Goal: Task Accomplishment & Management: Manage account settings

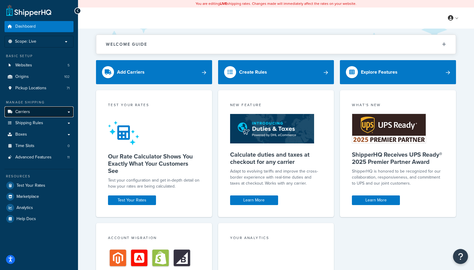
click at [27, 110] on span "Carriers" at bounding box center [22, 111] width 15 height 5
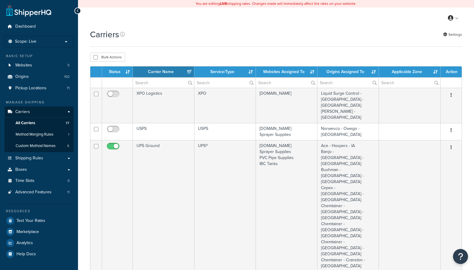
select select "15"
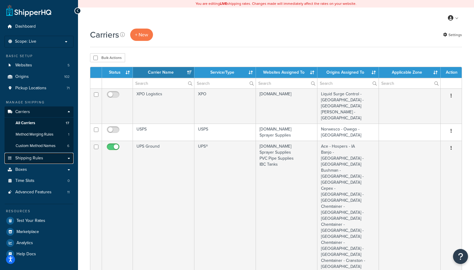
click at [28, 159] on span "Shipping Rules" at bounding box center [29, 158] width 28 height 5
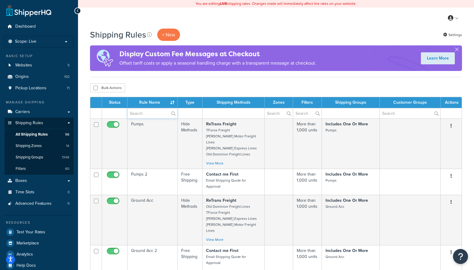
click at [144, 113] on input "text" at bounding box center [153, 113] width 50 height 10
type input "free"
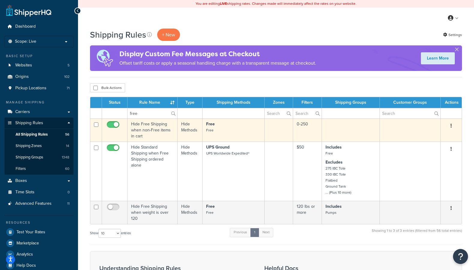
click at [265, 123] on td at bounding box center [279, 129] width 29 height 23
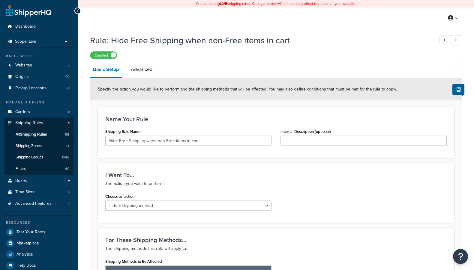
select select "HIDE"
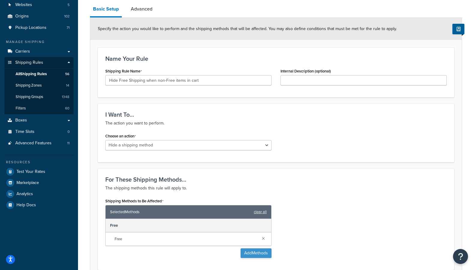
scroll to position [49, 0]
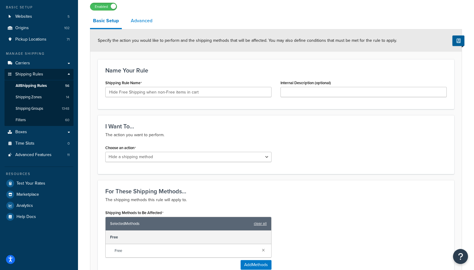
click at [138, 20] on link "Advanced" at bounding box center [142, 21] width 28 height 14
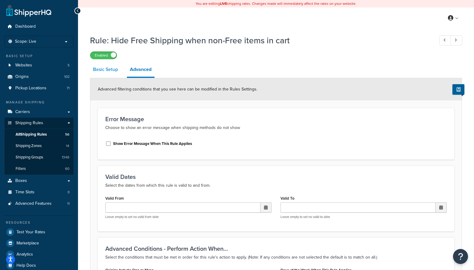
click at [109, 69] on link "Basic Setup" at bounding box center [105, 69] width 31 height 14
select select "HIDE"
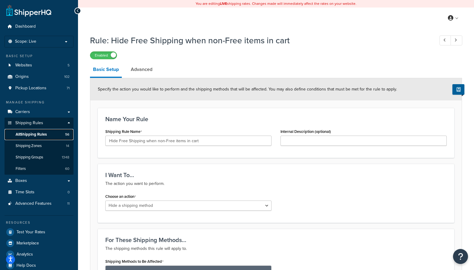
click at [28, 133] on span "All Shipping Rules" at bounding box center [31, 134] width 31 height 5
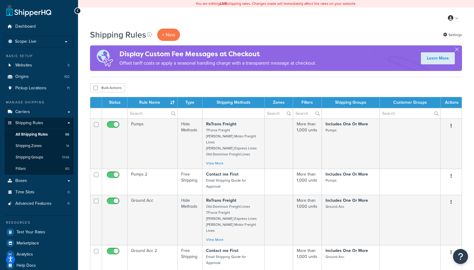
click at [213, 111] on td at bounding box center [234, 113] width 62 height 11
click at [232, 114] on td at bounding box center [234, 113] width 62 height 11
click at [159, 113] on input "text" at bounding box center [153, 113] width 50 height 10
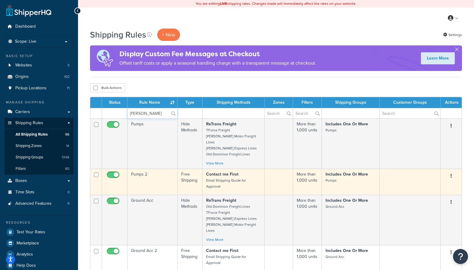
type input "bushman"
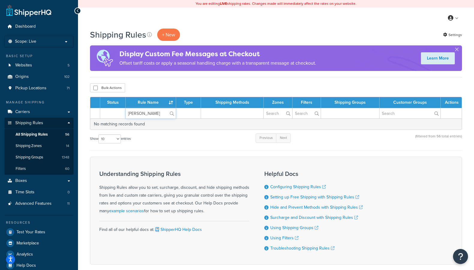
click at [152, 114] on input "bushman" at bounding box center [151, 113] width 50 height 10
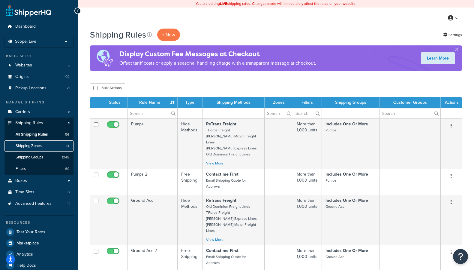
click at [40, 146] on span "Shipping Zones" at bounding box center [29, 145] width 26 height 5
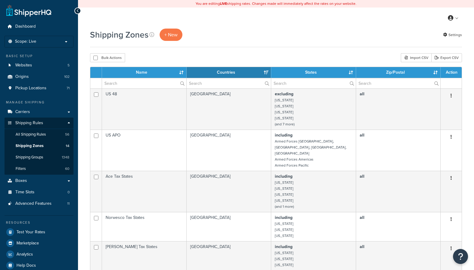
select select "15"
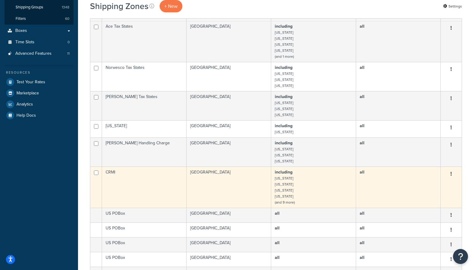
scroll to position [180, 0]
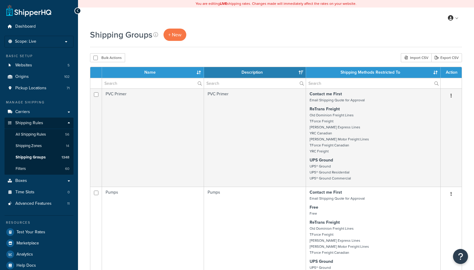
select select "15"
click at [157, 80] on input "text" at bounding box center [153, 83] width 102 height 10
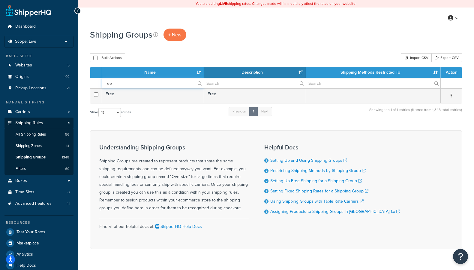
type input "free"
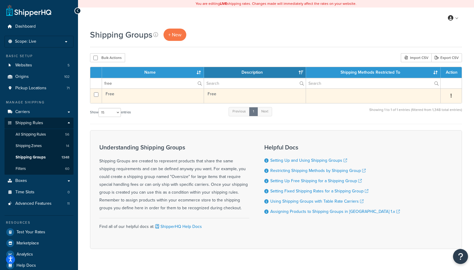
click at [156, 97] on td "Free" at bounding box center [153, 95] width 102 height 15
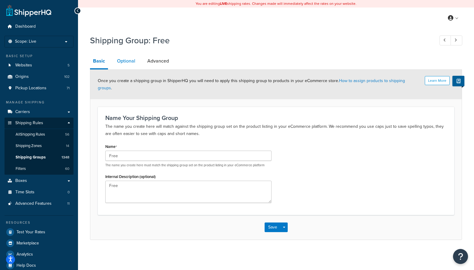
click at [124, 60] on link "Optional" at bounding box center [126, 61] width 24 height 14
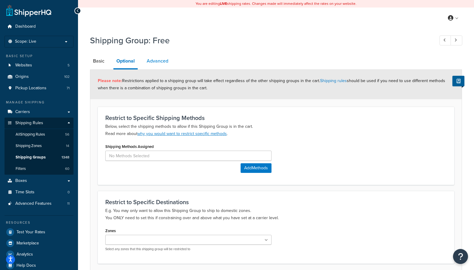
click at [157, 61] on link "Advanced" at bounding box center [158, 61] width 28 height 14
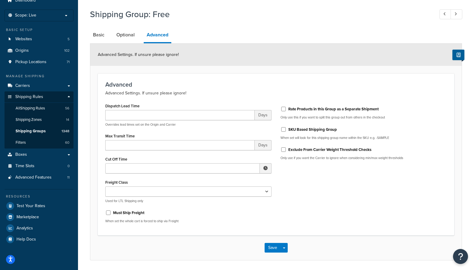
scroll to position [47, 0]
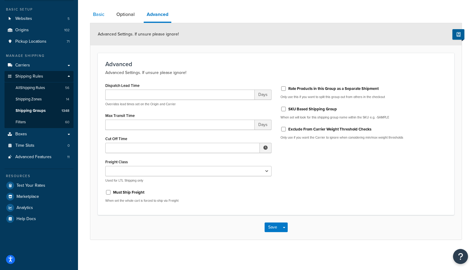
click at [100, 17] on link "Basic" at bounding box center [98, 14] width 17 height 14
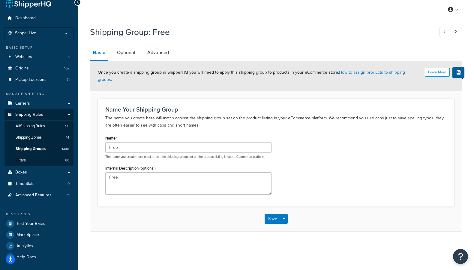
scroll to position [8, 0]
click at [123, 54] on link "Optional" at bounding box center [126, 53] width 24 height 14
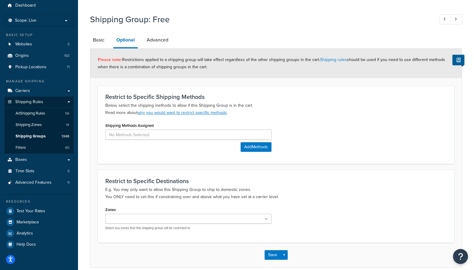
scroll to position [18, 0]
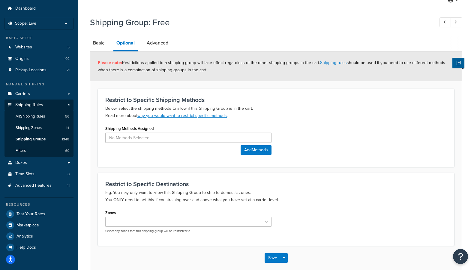
click at [96, 43] on link "Basic" at bounding box center [98, 43] width 17 height 14
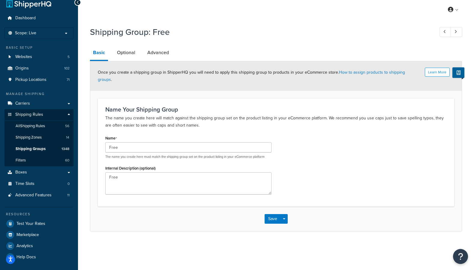
scroll to position [8, 0]
click at [127, 53] on link "Optional" at bounding box center [126, 53] width 24 height 14
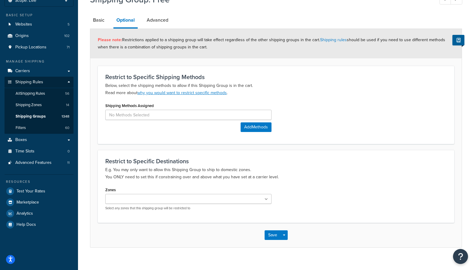
scroll to position [48, 0]
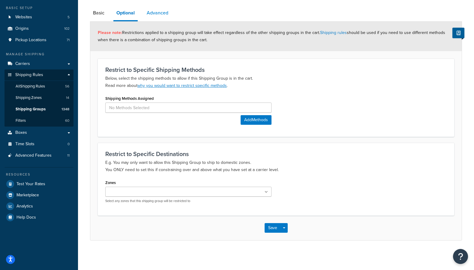
click at [155, 16] on link "Advanced" at bounding box center [158, 13] width 28 height 14
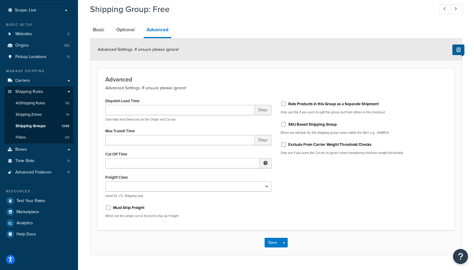
scroll to position [47, 0]
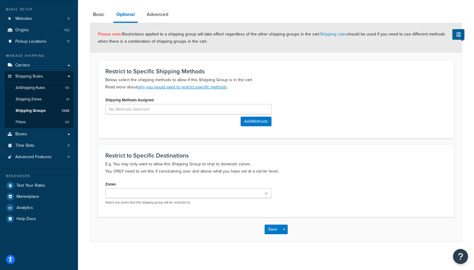
scroll to position [48, 0]
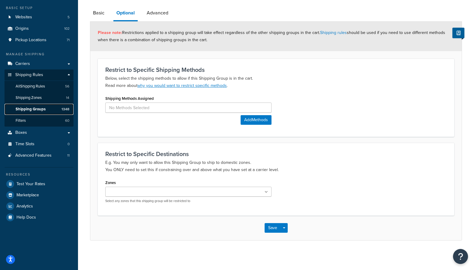
click at [34, 110] on span "Shipping Groups" at bounding box center [31, 109] width 30 height 5
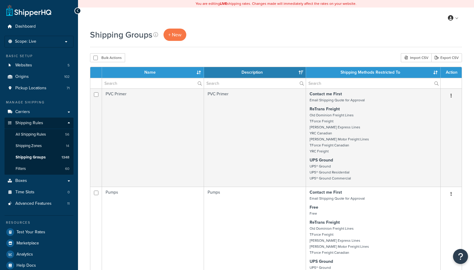
select select "15"
click at [219, 85] on input "text" at bounding box center [255, 83] width 102 height 10
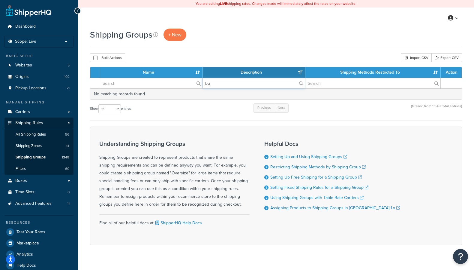
type input "b"
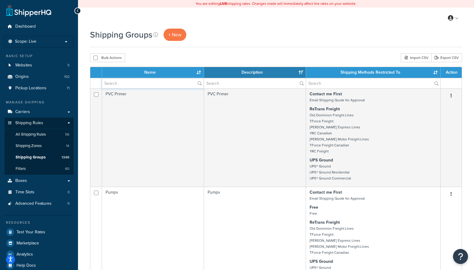
click at [154, 80] on input "text" at bounding box center [153, 83] width 102 height 10
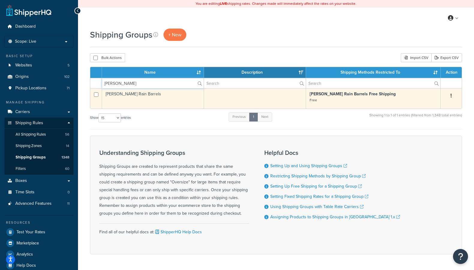
type input "bushman"
click at [132, 95] on td "Bushman Rain Barrels" at bounding box center [153, 98] width 102 height 20
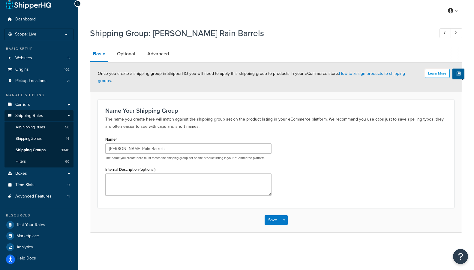
scroll to position [8, 0]
click at [128, 50] on link "Optional" at bounding box center [126, 53] width 24 height 14
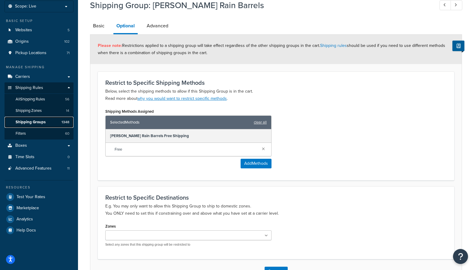
scroll to position [18, 0]
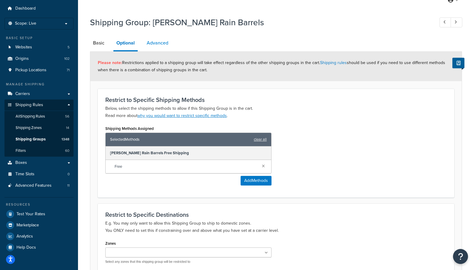
click at [157, 45] on link "Advanced" at bounding box center [158, 43] width 28 height 14
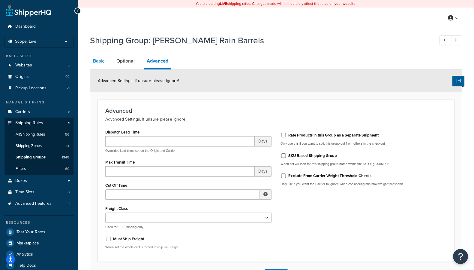
click at [93, 61] on link "Basic" at bounding box center [98, 61] width 17 height 14
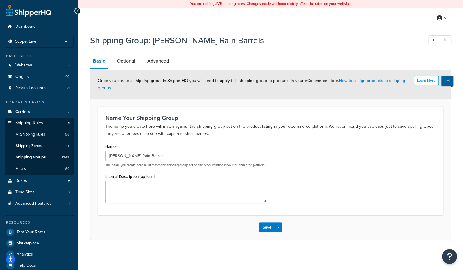
click at [338, 142] on div "Name Bushman Rain Barrels The name you create here must match the shipping grou…" at bounding box center [271, 174] width 340 height 65
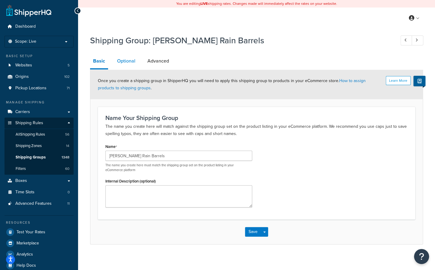
click at [128, 60] on link "Optional" at bounding box center [126, 61] width 24 height 14
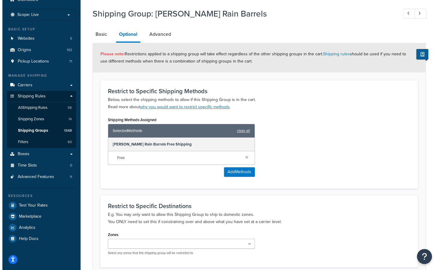
scroll to position [30, 0]
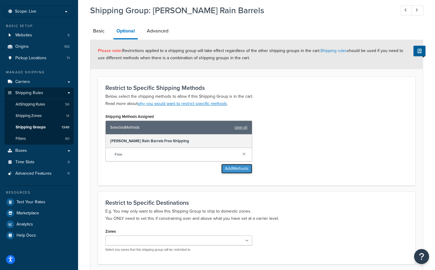
click at [230, 168] on button "Add Methods" at bounding box center [236, 169] width 31 height 10
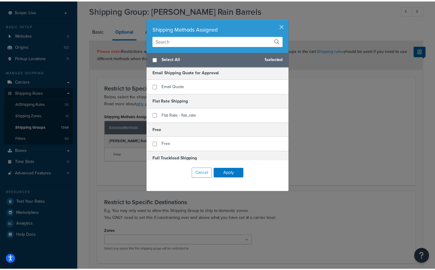
scroll to position [150, 0]
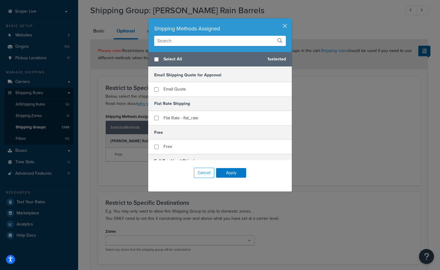
click at [339, 121] on div "Shipping Methods Assigned Select All 1 selected 48 Hour Shipping Shipping Quote…" at bounding box center [220, 135] width 440 height 270
click at [199, 174] on button "Cancel" at bounding box center [204, 173] width 20 height 10
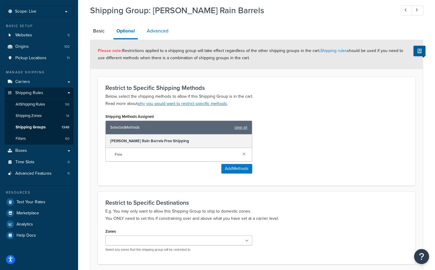
click at [162, 30] on link "Advanced" at bounding box center [158, 31] width 28 height 14
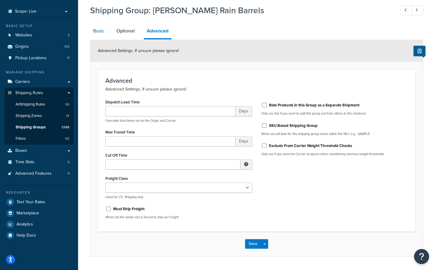
click at [97, 35] on link "Basic" at bounding box center [98, 31] width 17 height 14
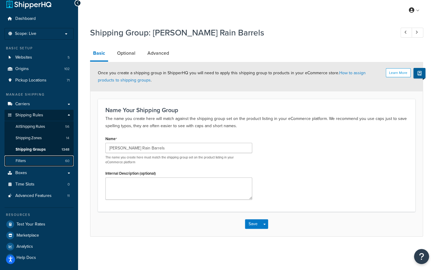
click at [30, 158] on link "Filters 60" at bounding box center [39, 160] width 69 height 11
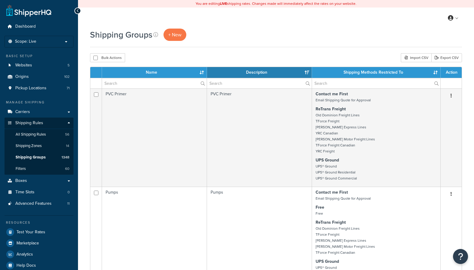
select select "15"
click at [164, 83] on input "text" at bounding box center [154, 83] width 105 height 10
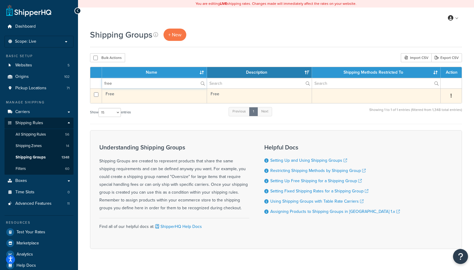
type input "free"
click at [121, 93] on td "Free" at bounding box center [154, 95] width 105 height 15
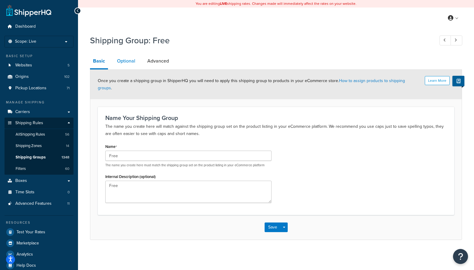
click at [125, 63] on link "Optional" at bounding box center [126, 61] width 24 height 14
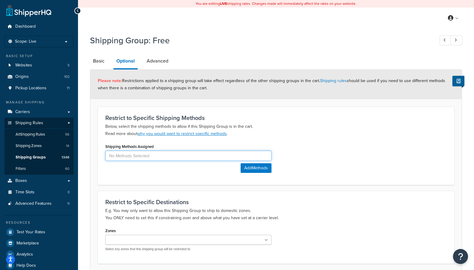
click at [143, 158] on input at bounding box center [188, 155] width 166 height 10
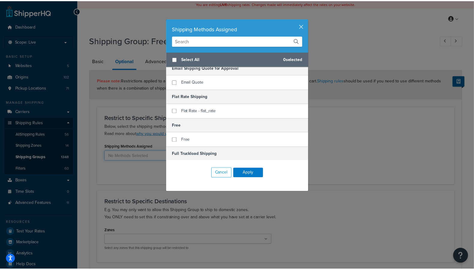
scroll to position [165, 0]
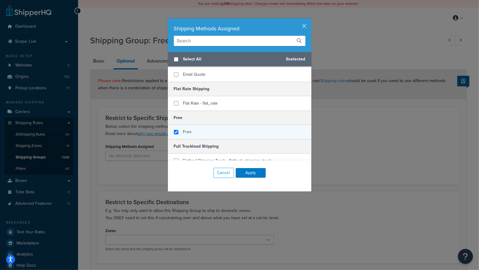
checkbox input "true"
click at [195, 133] on div "Free" at bounding box center [240, 132] width 144 height 14
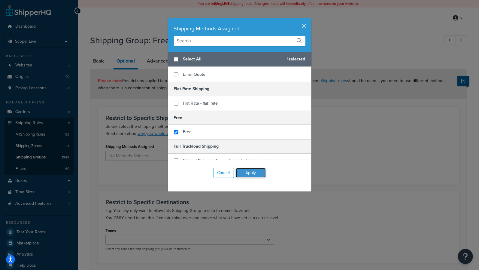
click at [250, 171] on button "Apply" at bounding box center [251, 173] width 30 height 10
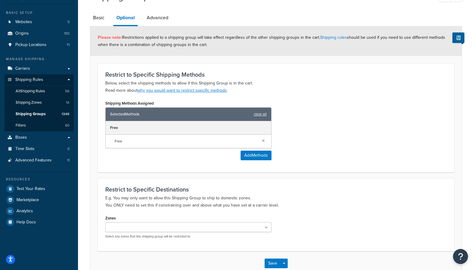
scroll to position [78, 0]
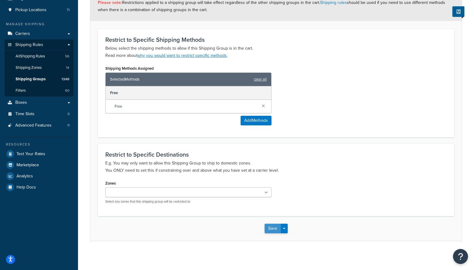
click at [273, 229] on button "Save" at bounding box center [273, 228] width 16 height 10
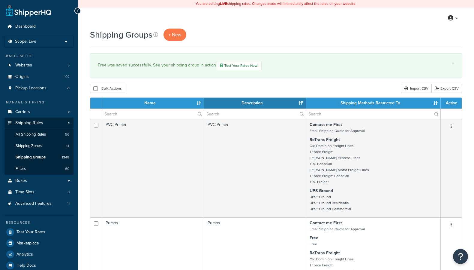
select select "15"
click at [286, 86] on div "Bulk Actions Duplicate Delete Import CSV Export CSV" at bounding box center [276, 88] width 372 height 9
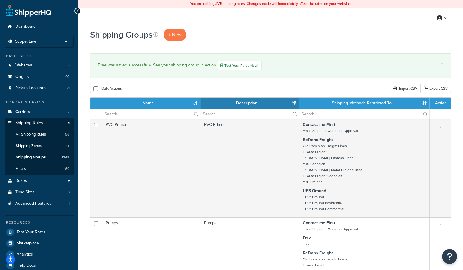
click at [172, 77] on div "× Free was saved successfully. See your shipping group in action Test Your Rate…" at bounding box center [270, 65] width 361 height 25
click at [175, 113] on input "text" at bounding box center [151, 114] width 98 height 10
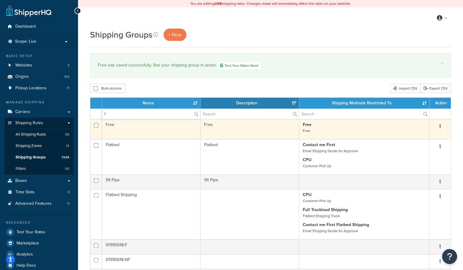
type input "f"
click at [276, 132] on td "Free" at bounding box center [250, 129] width 99 height 20
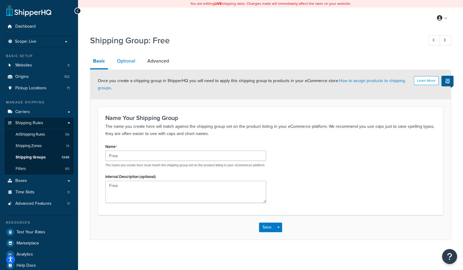
click at [116, 57] on link "Optional" at bounding box center [126, 61] width 24 height 14
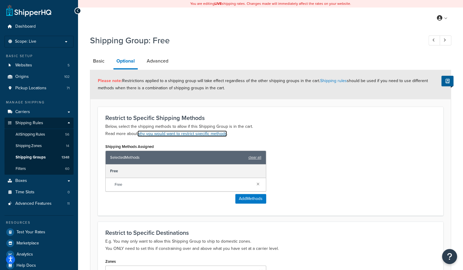
click at [203, 133] on link "why you would want to restrict specific methods" at bounding box center [182, 133] width 89 height 6
click at [259, 183] on link at bounding box center [258, 183] width 7 height 7
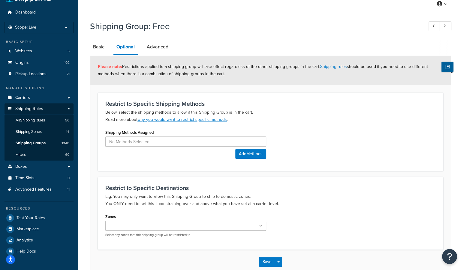
scroll to position [48, 0]
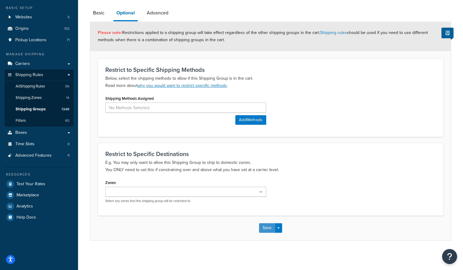
drag, startPoint x: 265, startPoint y: 227, endPoint x: 267, endPoint y: 224, distance: 3.8
click at [265, 227] on button "Save" at bounding box center [267, 228] width 16 height 10
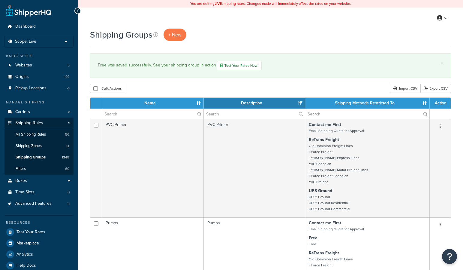
select select "15"
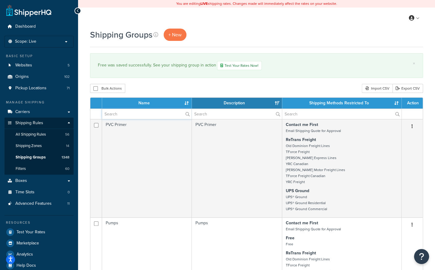
click at [158, 113] on input "text" at bounding box center [146, 114] width 89 height 10
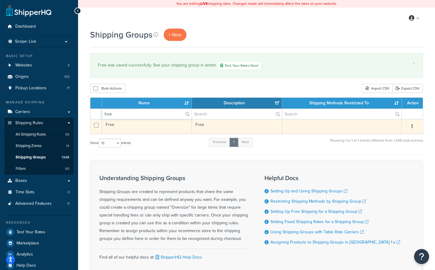
type input "free"
click at [152, 128] on td "Free" at bounding box center [147, 126] width 90 height 15
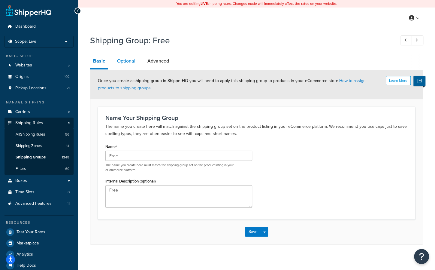
click at [124, 62] on link "Optional" at bounding box center [126, 61] width 24 height 14
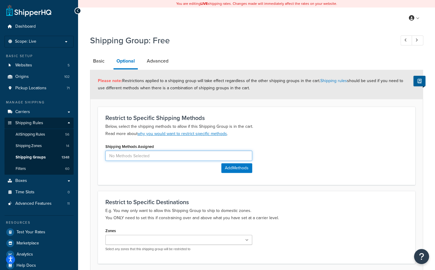
click at [210, 158] on input at bounding box center [178, 155] width 147 height 10
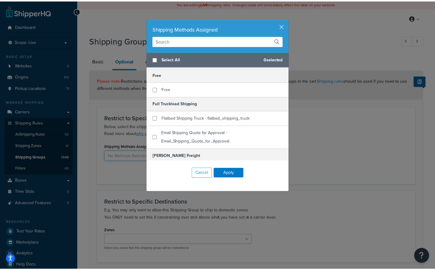
scroll to position [210, 0]
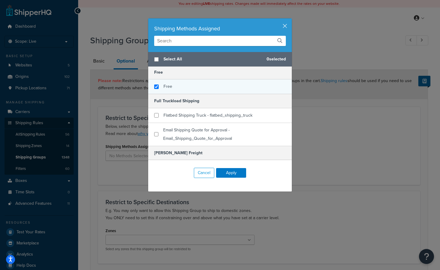
checkbox input "true"
click at [169, 83] on span "Free" at bounding box center [167, 86] width 9 height 6
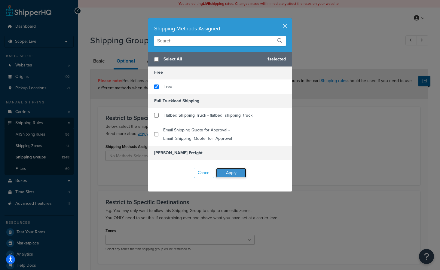
click at [226, 171] on button "Apply" at bounding box center [231, 173] width 30 height 10
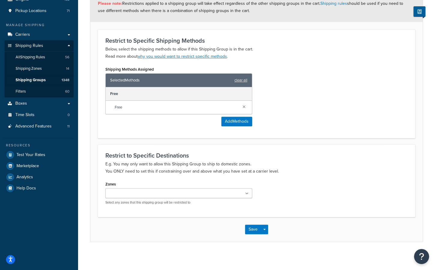
scroll to position [78, 0]
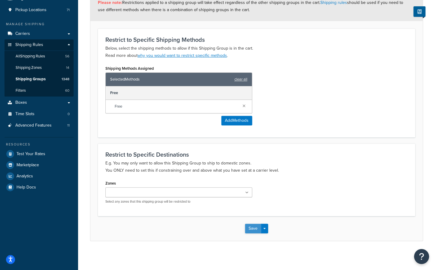
click at [252, 228] on button "Save" at bounding box center [253, 228] width 16 height 10
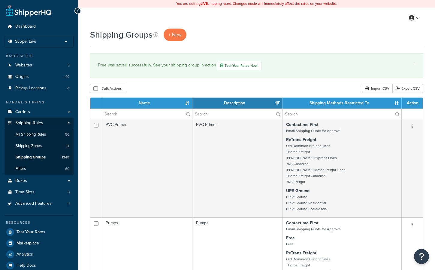
select select "15"
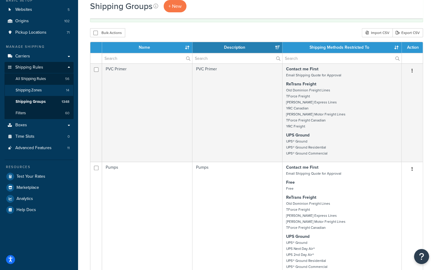
scroll to position [30, 0]
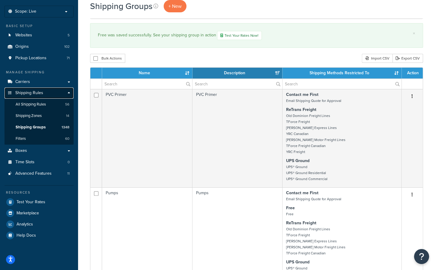
click at [68, 91] on link "Shipping Rules" at bounding box center [39, 92] width 69 height 11
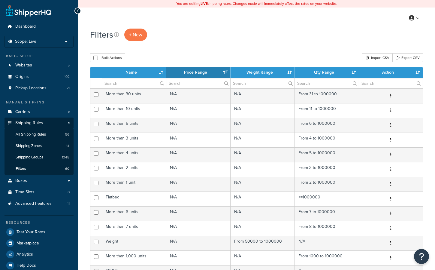
select select "15"
click at [132, 82] on input "text" at bounding box center [134, 83] width 64 height 10
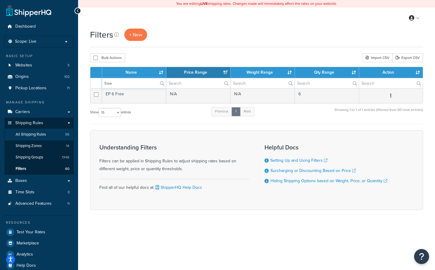
type input "free"
click at [43, 137] on span "All Shipping Rules" at bounding box center [31, 134] width 30 height 5
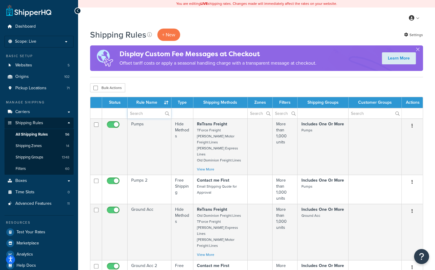
click at [147, 113] on input "text" at bounding box center [150, 113] width 44 height 10
type input "free"
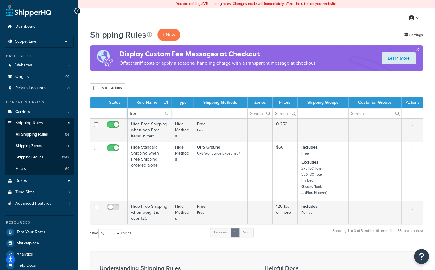
drag, startPoint x: 147, startPoint y: 113, endPoint x: 124, endPoint y: 116, distance: 23.3
click at [124, 116] on tr "free" at bounding box center [256, 113] width 332 height 11
click at [217, 110] on td at bounding box center [220, 113] width 54 height 11
click at [215, 113] on td at bounding box center [220, 113] width 54 height 11
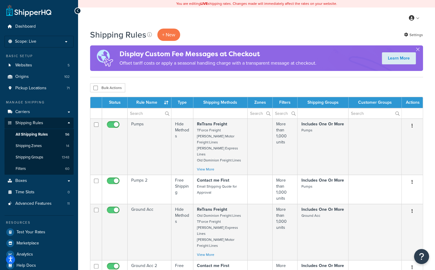
click at [204, 113] on td at bounding box center [220, 113] width 54 height 11
click at [141, 115] on input "text" at bounding box center [150, 113] width 44 height 10
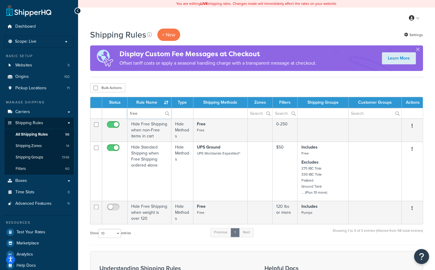
type input "free"
click at [34, 155] on span "Shipping Groups" at bounding box center [30, 157] width 28 height 5
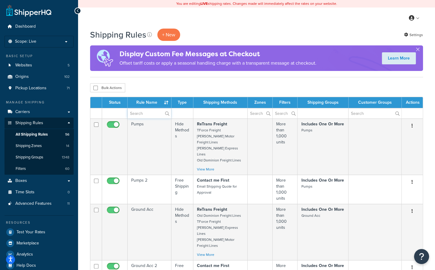
click at [134, 114] on input "text" at bounding box center [150, 113] width 44 height 10
click at [37, 155] on span "Shipping Groups" at bounding box center [30, 157] width 28 height 5
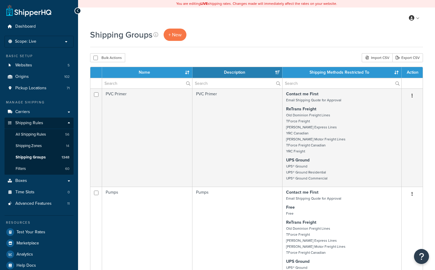
select select "15"
click at [134, 84] on input "text" at bounding box center [147, 83] width 90 height 10
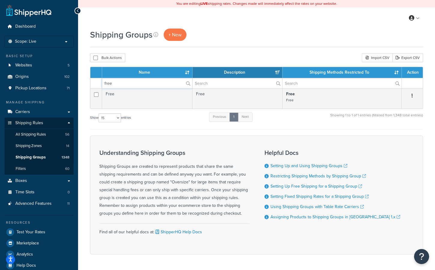
drag, startPoint x: 130, startPoint y: 84, endPoint x: 76, endPoint y: 83, distance: 54.4
click at [76, 83] on div "Dashboard Scope: Live Development Integration Test Manage Scopes Basic Setup We…" at bounding box center [217, 145] width 435 height 290
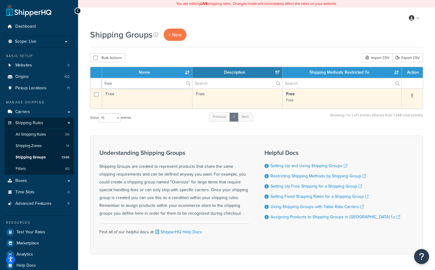
type input "free"
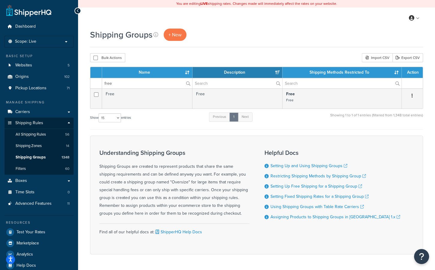
drag, startPoint x: 127, startPoint y: 92, endPoint x: 114, endPoint y: 130, distance: 39.7
click at [114, 130] on form "Name Description Shipping Methods Restricted To Action free" at bounding box center [256, 160] width 333 height 187
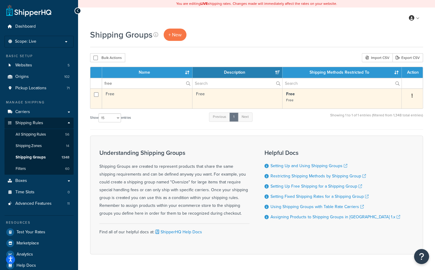
click at [134, 100] on td "Free" at bounding box center [147, 98] width 90 height 20
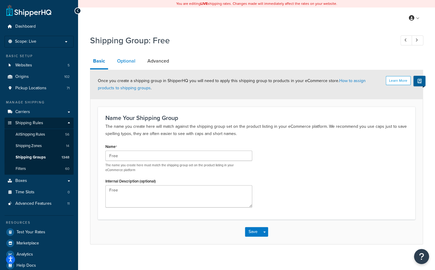
click at [127, 62] on link "Optional" at bounding box center [126, 61] width 24 height 14
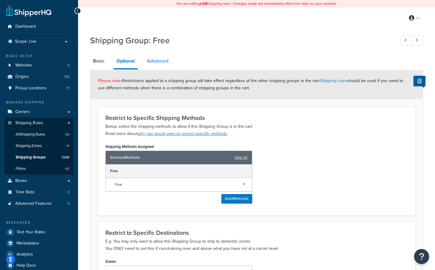
click at [162, 57] on link "Advanced" at bounding box center [158, 61] width 28 height 14
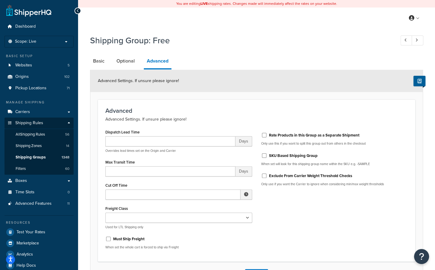
click at [244, 98] on form "Advanced Settings. If unsure please ignore! Advanced Advanced Settings. If unsu…" at bounding box center [256, 178] width 332 height 216
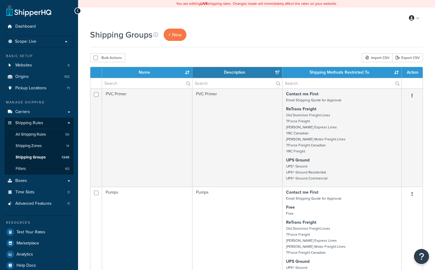
select select "15"
click at [122, 85] on input "text" at bounding box center [147, 83] width 90 height 10
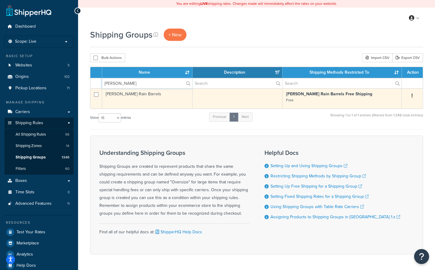
type input "bush"
click at [139, 96] on td "Bushman Rain Barrels" at bounding box center [147, 98] width 90 height 20
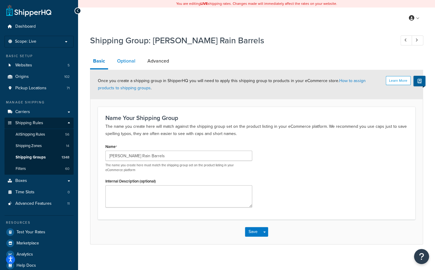
click at [130, 64] on link "Optional" at bounding box center [126, 61] width 24 height 14
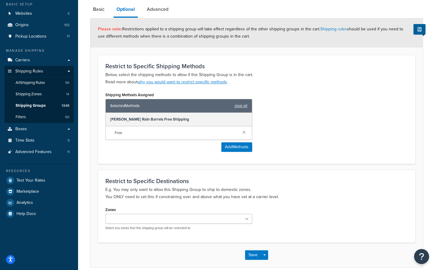
scroll to position [48, 0]
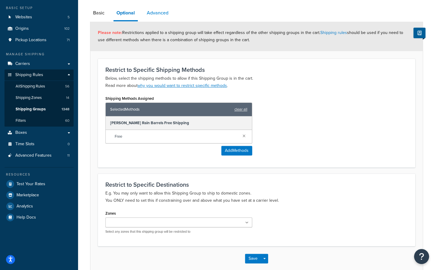
click at [159, 17] on link "Advanced" at bounding box center [158, 13] width 28 height 14
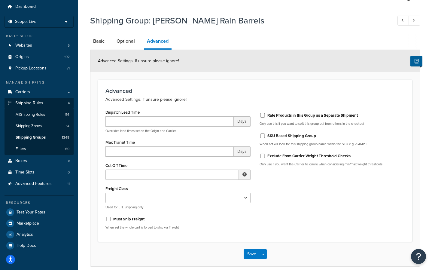
scroll to position [17, 0]
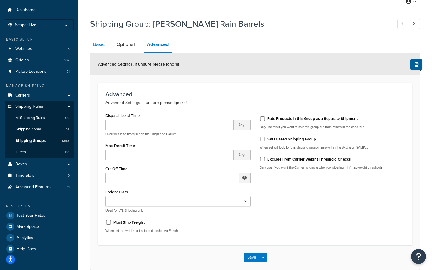
click at [95, 43] on link "Basic" at bounding box center [98, 44] width 17 height 14
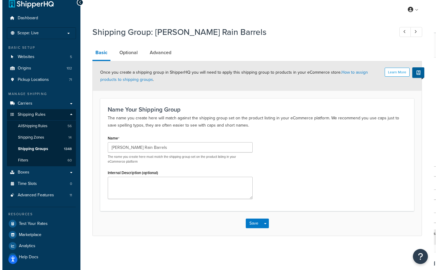
scroll to position [8, 0]
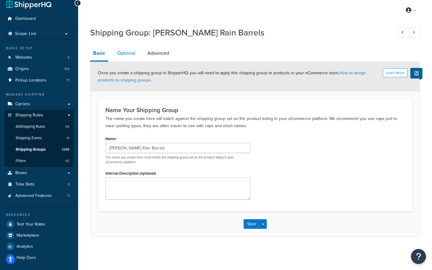
click at [123, 54] on link "Optional" at bounding box center [126, 53] width 24 height 14
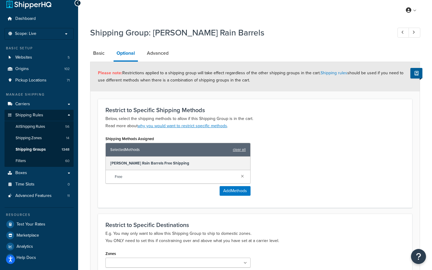
click at [300, 174] on div "Shipping Methods Assigned Selected Methods clear all Bushman Rain Barrels Free …" at bounding box center [255, 167] width 308 height 66
click at [102, 53] on link "Basic" at bounding box center [98, 53] width 17 height 14
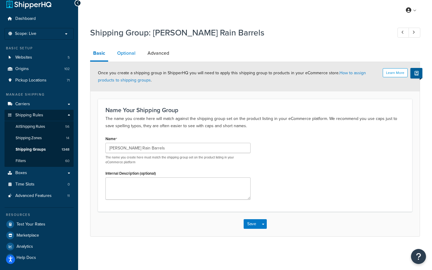
click at [122, 53] on link "Optional" at bounding box center [126, 53] width 24 height 14
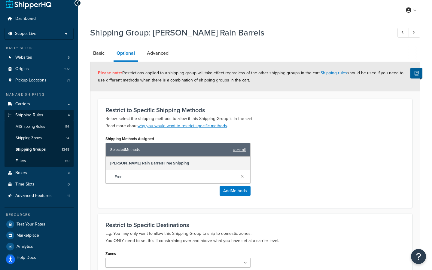
click at [240, 195] on div "Shipping Methods Assigned Selected Methods clear all Bushman Rain Barrels Free …" at bounding box center [178, 167] width 154 height 66
click at [239, 191] on button "Add Methods" at bounding box center [234, 191] width 31 height 10
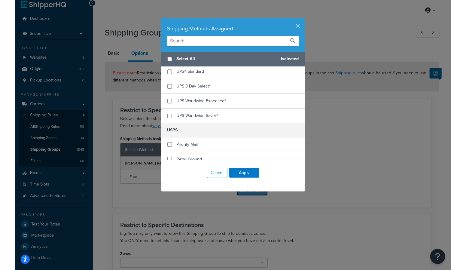
scroll to position [721, 0]
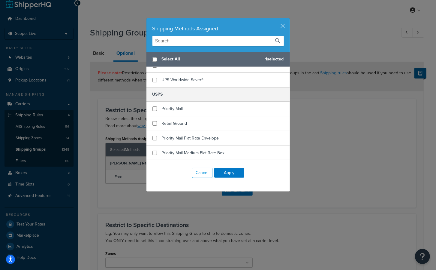
click at [379, 132] on div "Shipping Methods Assigned Select All 1 selected 48 Hour Shipping Shipping Quote…" at bounding box center [218, 135] width 436 height 270
click at [200, 171] on button "Cancel" at bounding box center [202, 173] width 20 height 10
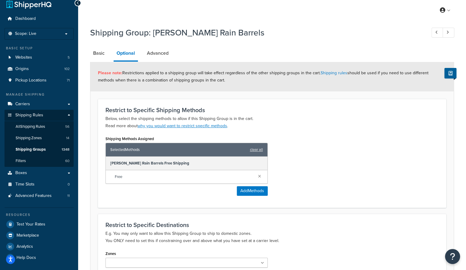
click at [131, 165] on div "Bushman Rain Barrels Free Shipping" at bounding box center [187, 163] width 162 height 14
click at [97, 54] on link "Basic" at bounding box center [98, 53] width 17 height 14
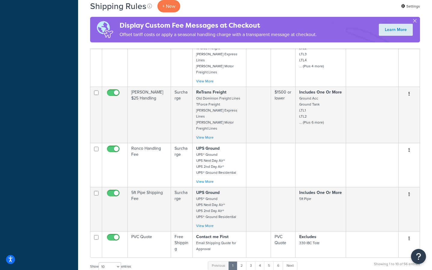
scroll to position [300, 0]
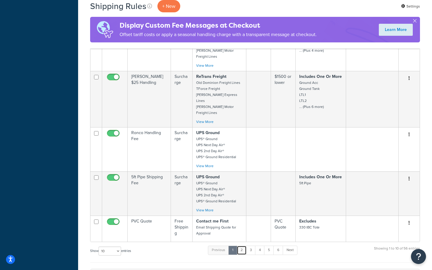
click at [245, 245] on link "2" at bounding box center [242, 249] width 10 height 9
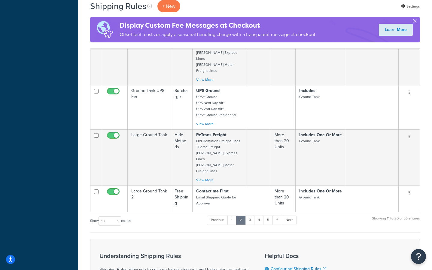
scroll to position [390, 0]
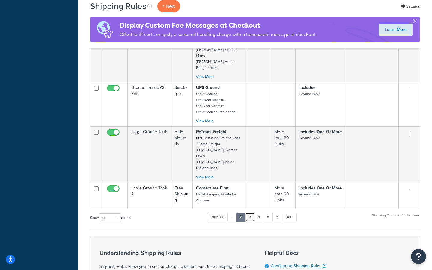
click at [253, 212] on link "3" at bounding box center [250, 216] width 10 height 9
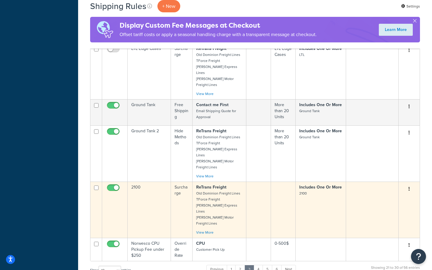
scroll to position [360, 0]
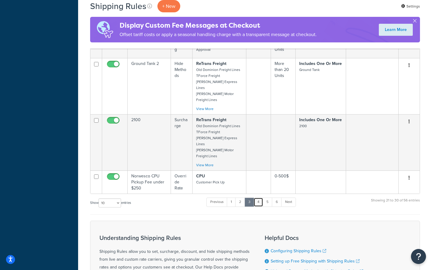
click at [260, 197] on link "4" at bounding box center [258, 201] width 10 height 9
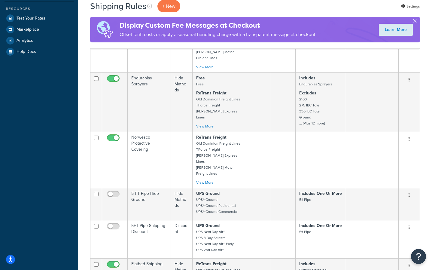
scroll to position [210, 0]
